Goal: Information Seeking & Learning: Learn about a topic

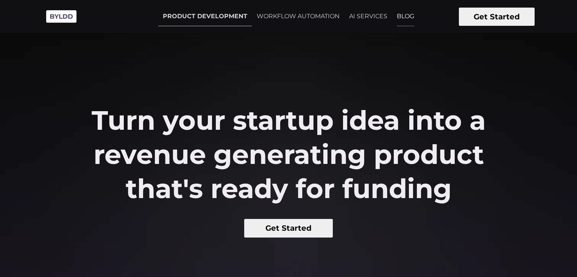
click at [403, 17] on link "BLOG" at bounding box center [405, 16] width 27 height 19
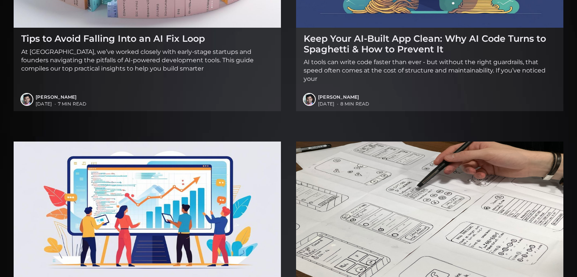
scroll to position [483, 0]
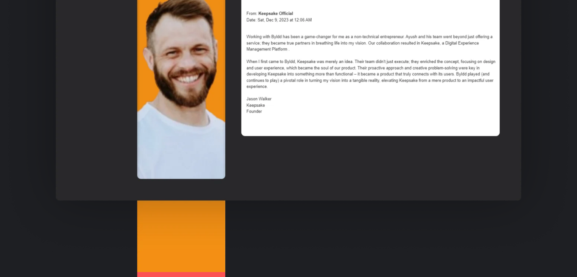
scroll to position [712, 0]
